Goal: Navigation & Orientation: Find specific page/section

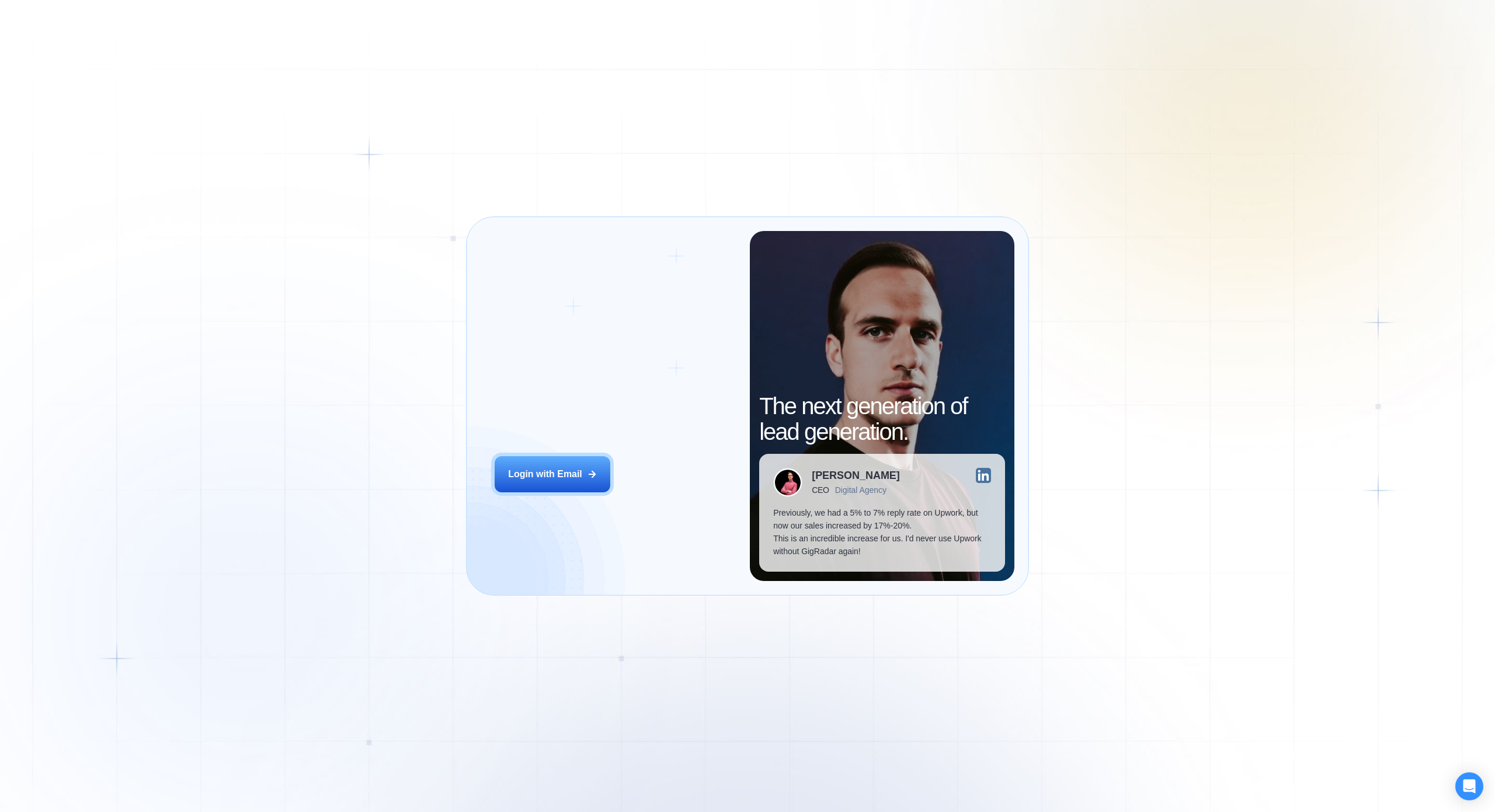
click at [613, 443] on div "Login ‍ Welcome to GigRadar. AI Business Manager for Agencies Login with Email" at bounding box center [614, 406] width 269 height 350
click at [578, 468] on div "Login with Email" at bounding box center [544, 474] width 74 height 12
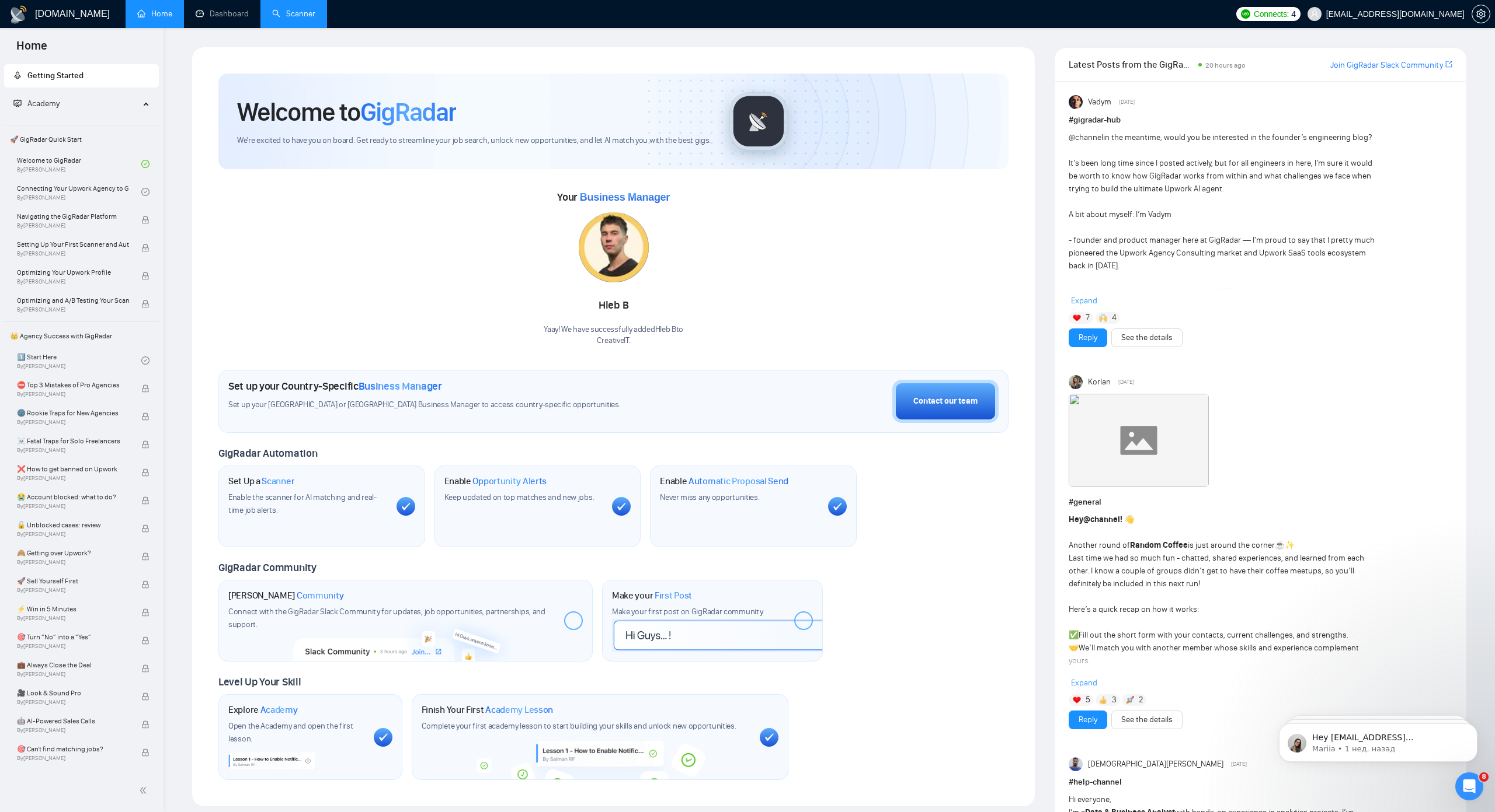
click at [291, 13] on link "Scanner" at bounding box center [294, 14] width 43 height 10
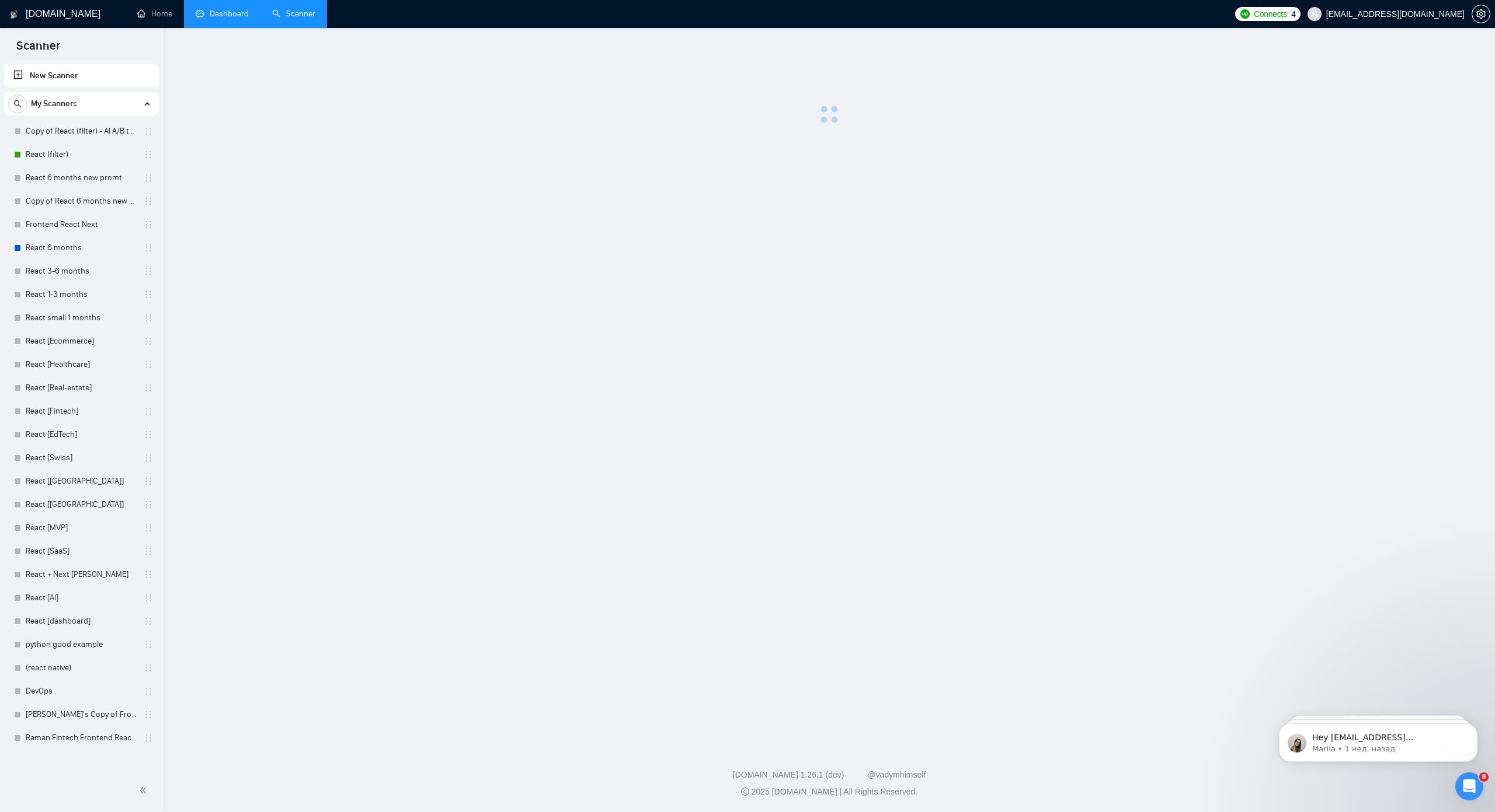
click at [234, 18] on link "Dashboard" at bounding box center [222, 14] width 53 height 10
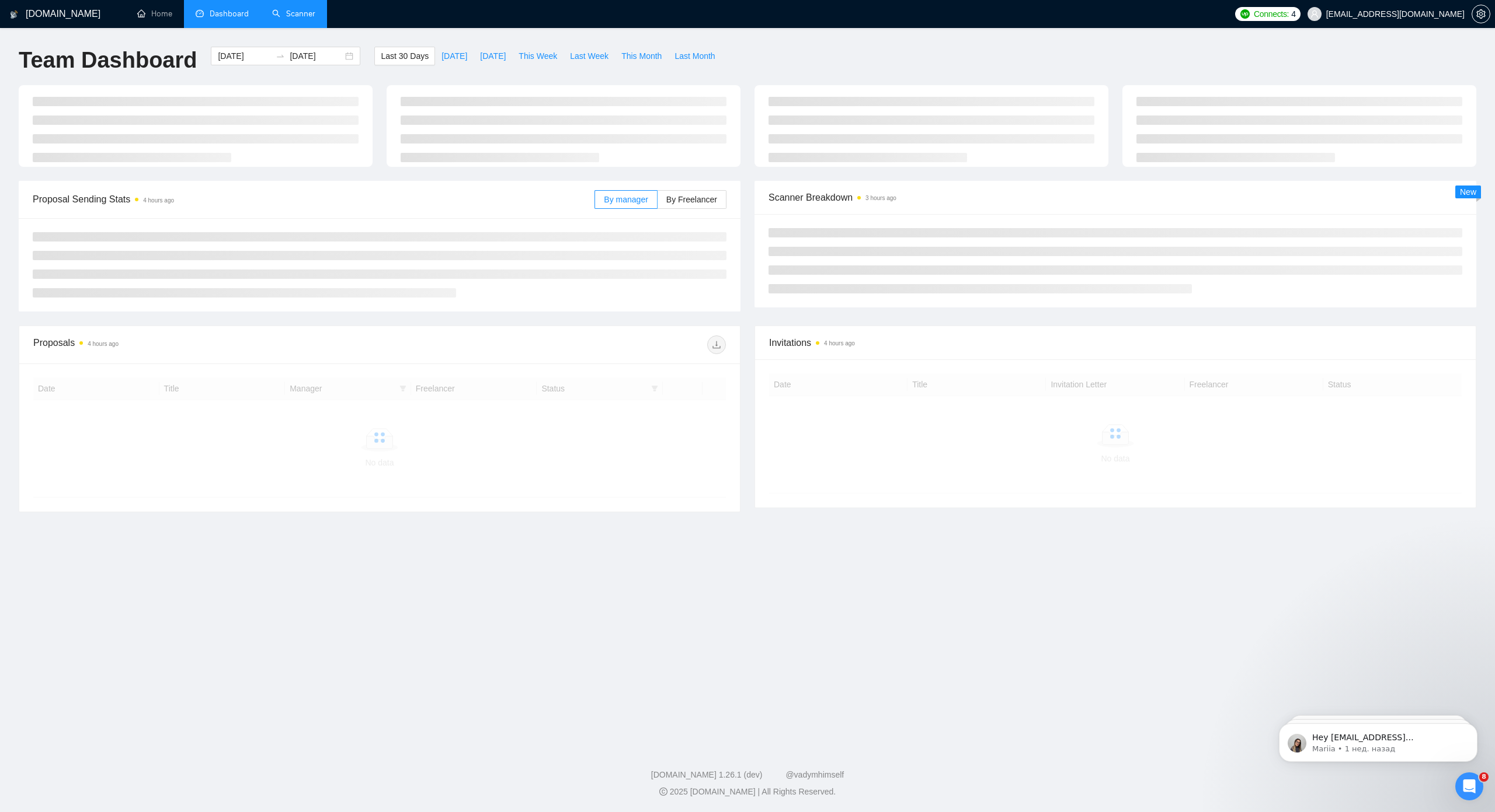
click at [743, 314] on div "Proposal Sending Stats 4 hours ago By manager By Freelancer Scanner Breakdown 3…" at bounding box center [748, 253] width 1472 height 145
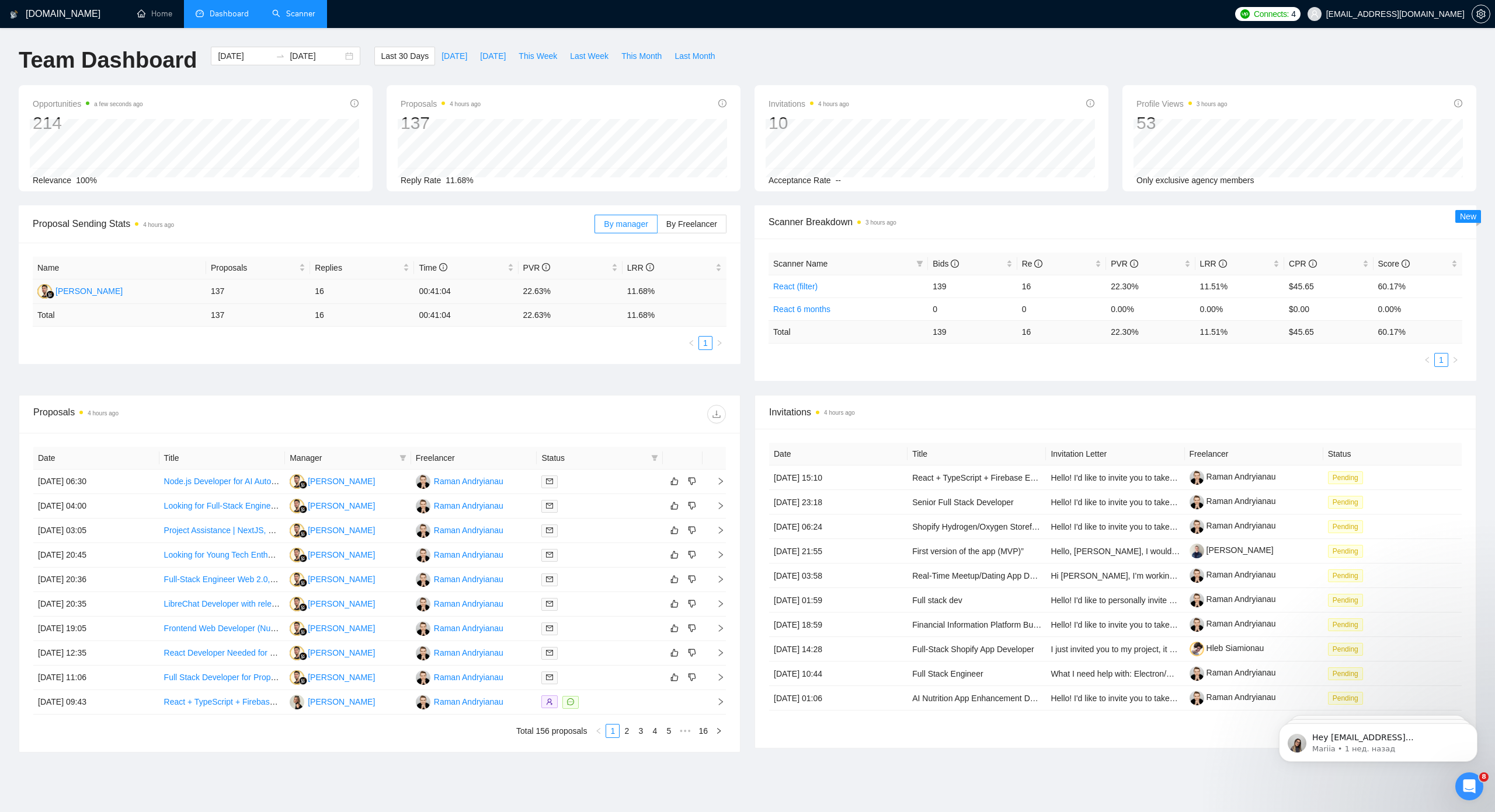
click at [635, 294] on td "11.68%" at bounding box center [674, 291] width 104 height 24
